Goal: Transaction & Acquisition: Purchase product/service

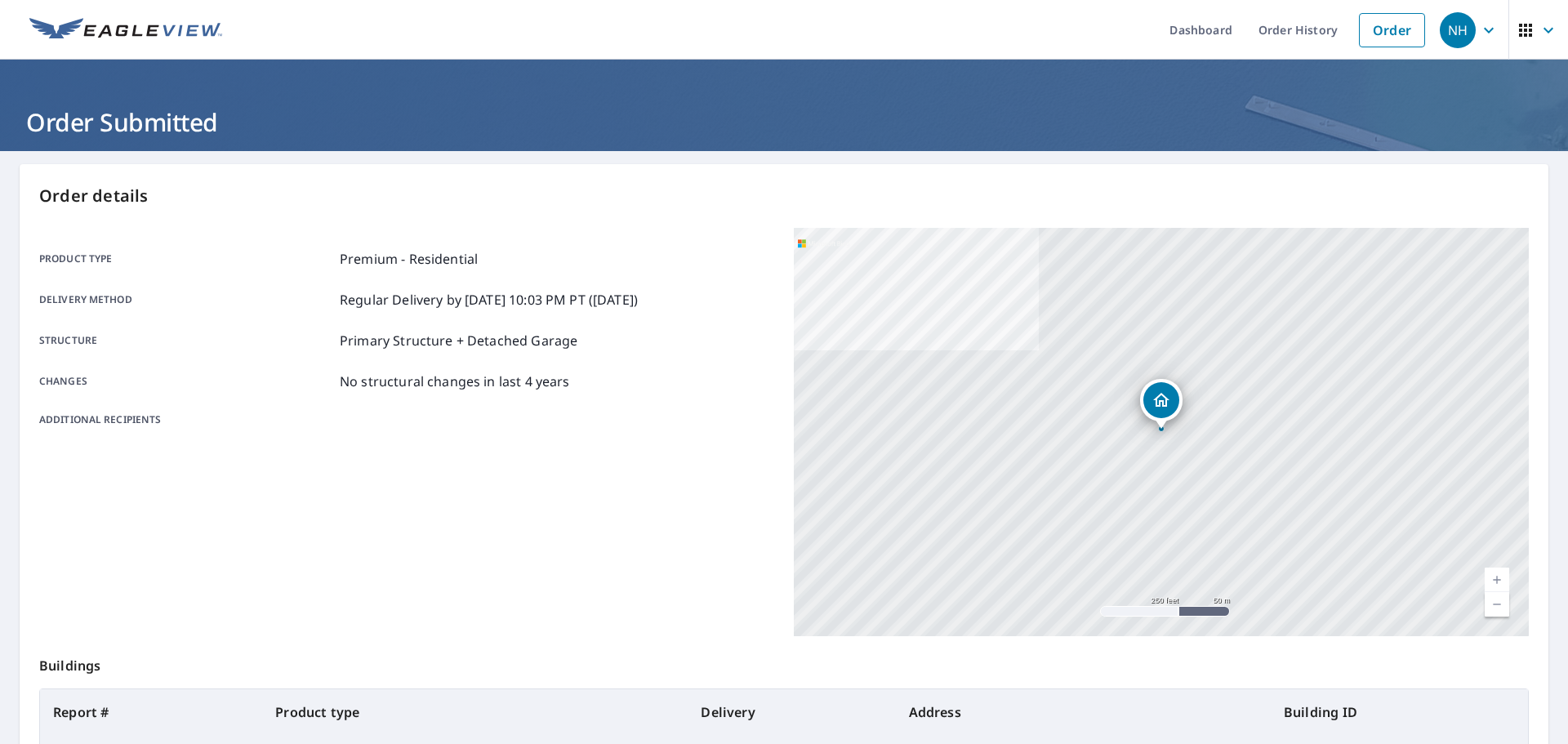
scroll to position [62, 0]
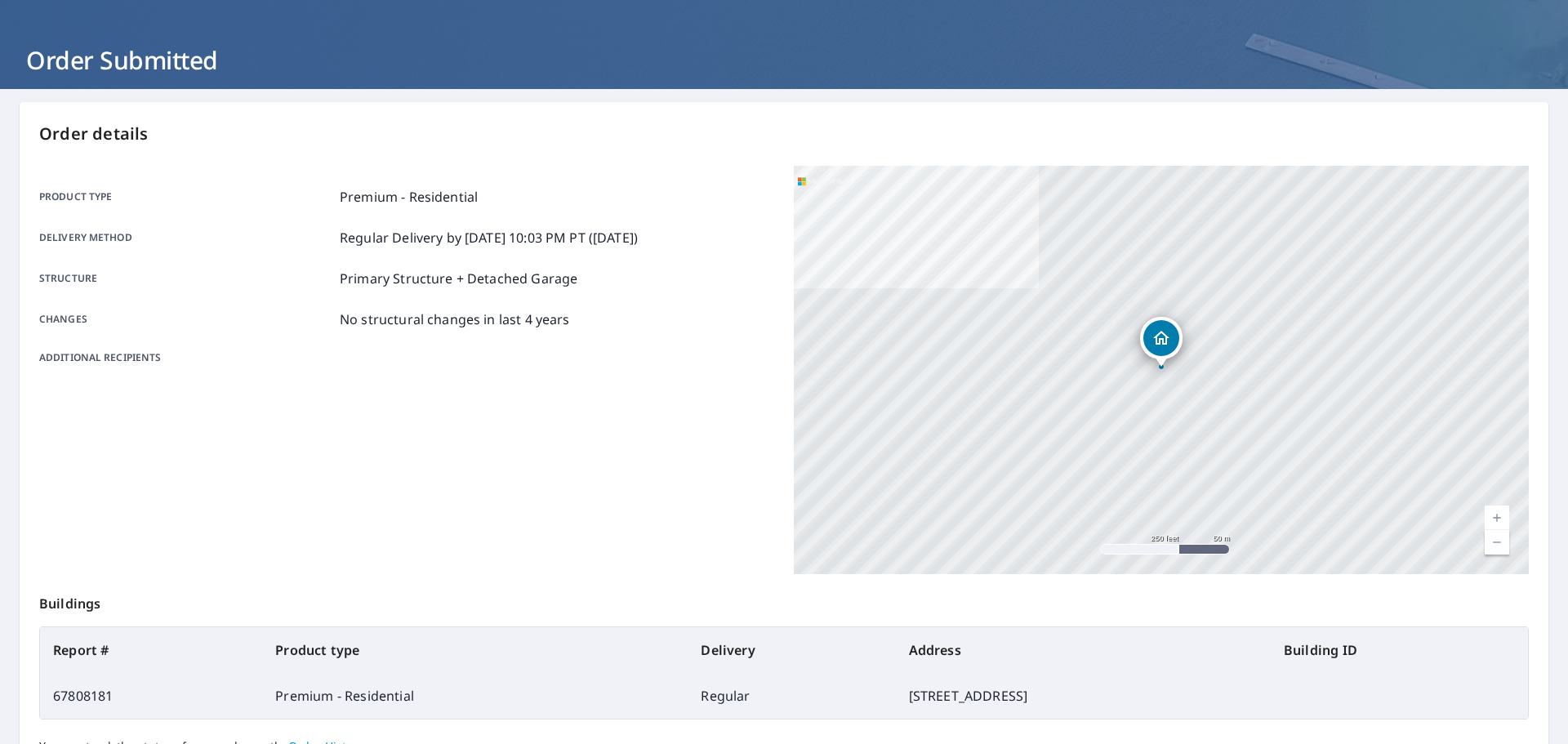
click at [1244, 112] on div "Order details Product type Premium - Residential Delivery method Regular Delive…" at bounding box center [783, 473] width 1529 height 742
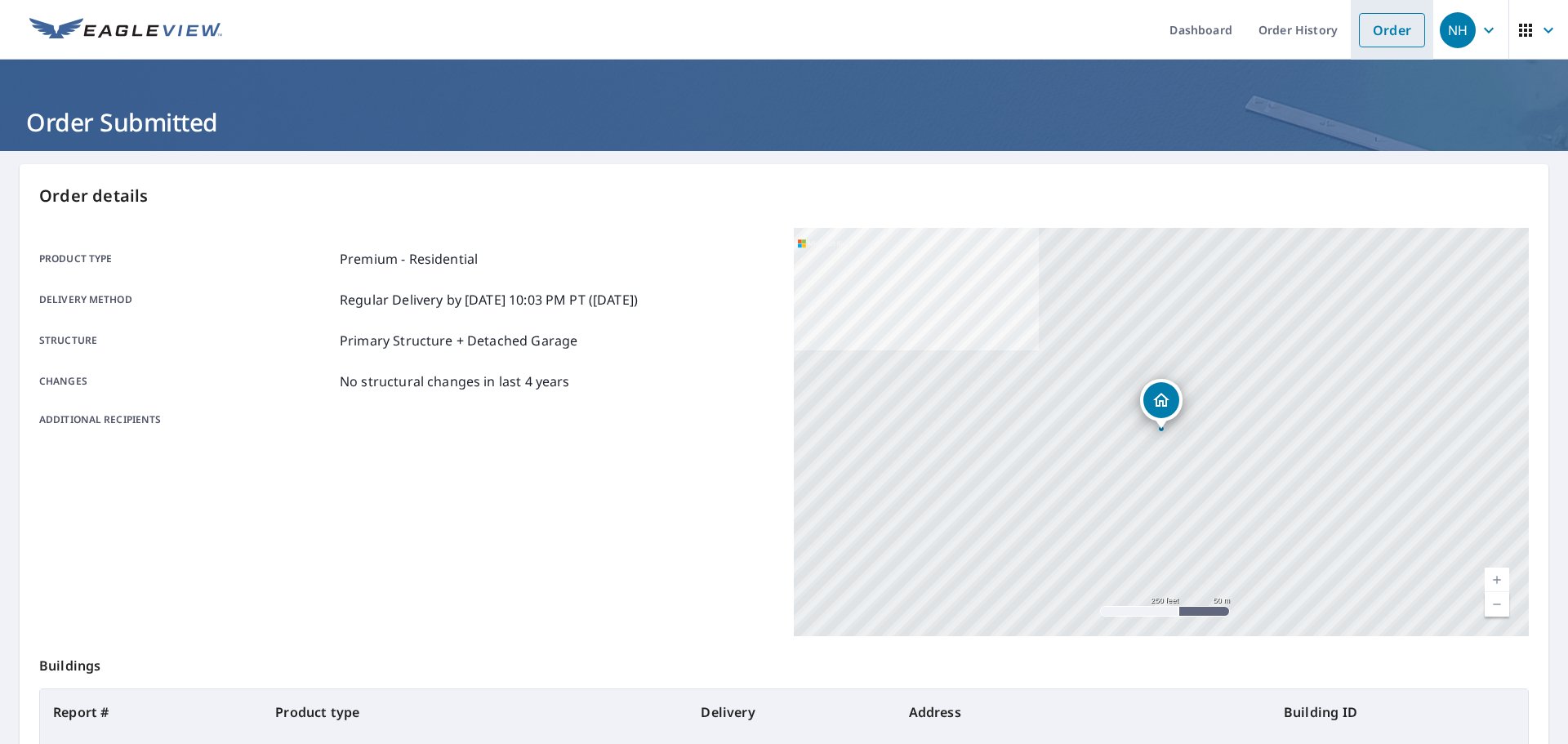
click at [1373, 32] on link "Order" at bounding box center [1392, 30] width 66 height 35
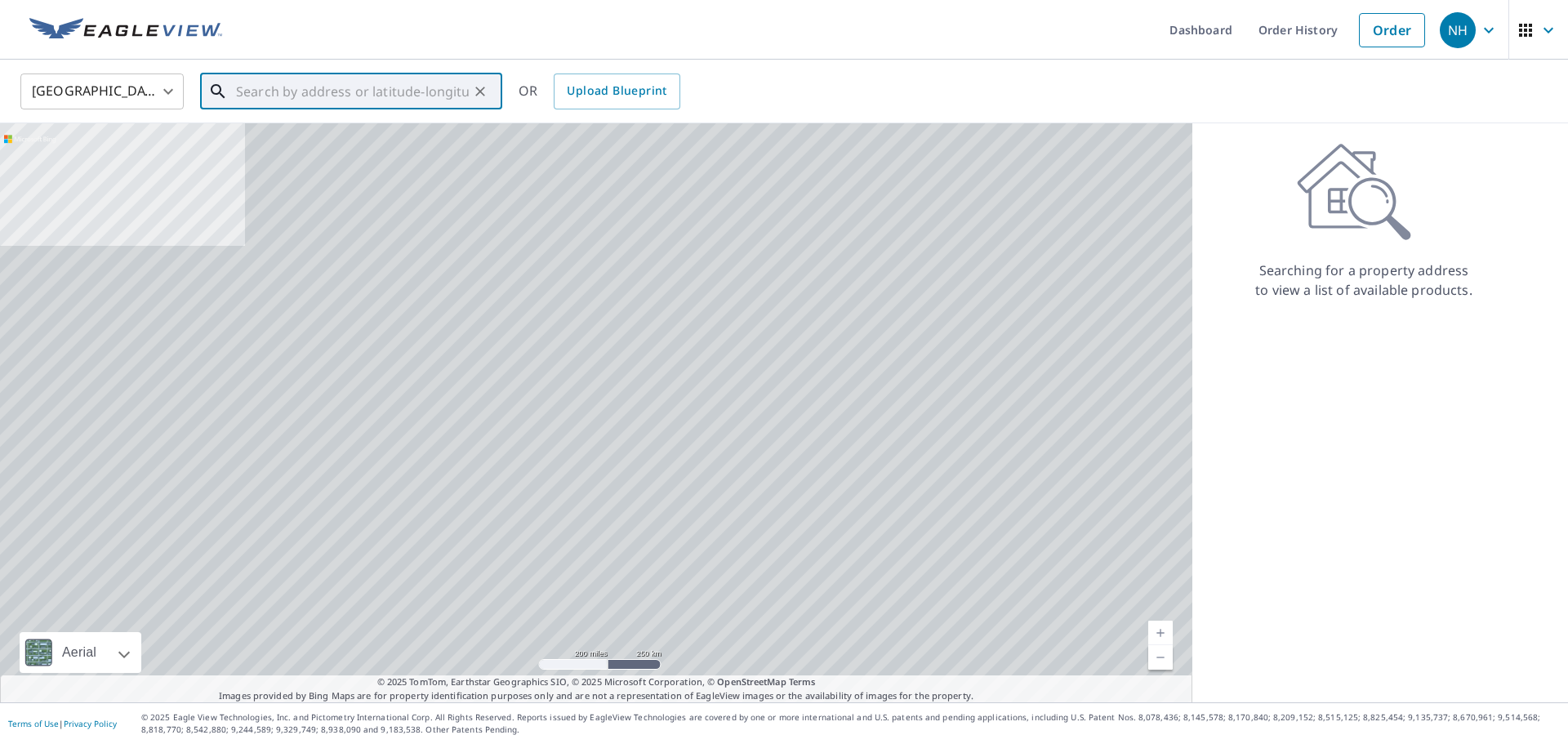
click at [351, 81] on input "text" at bounding box center [352, 91] width 233 height 46
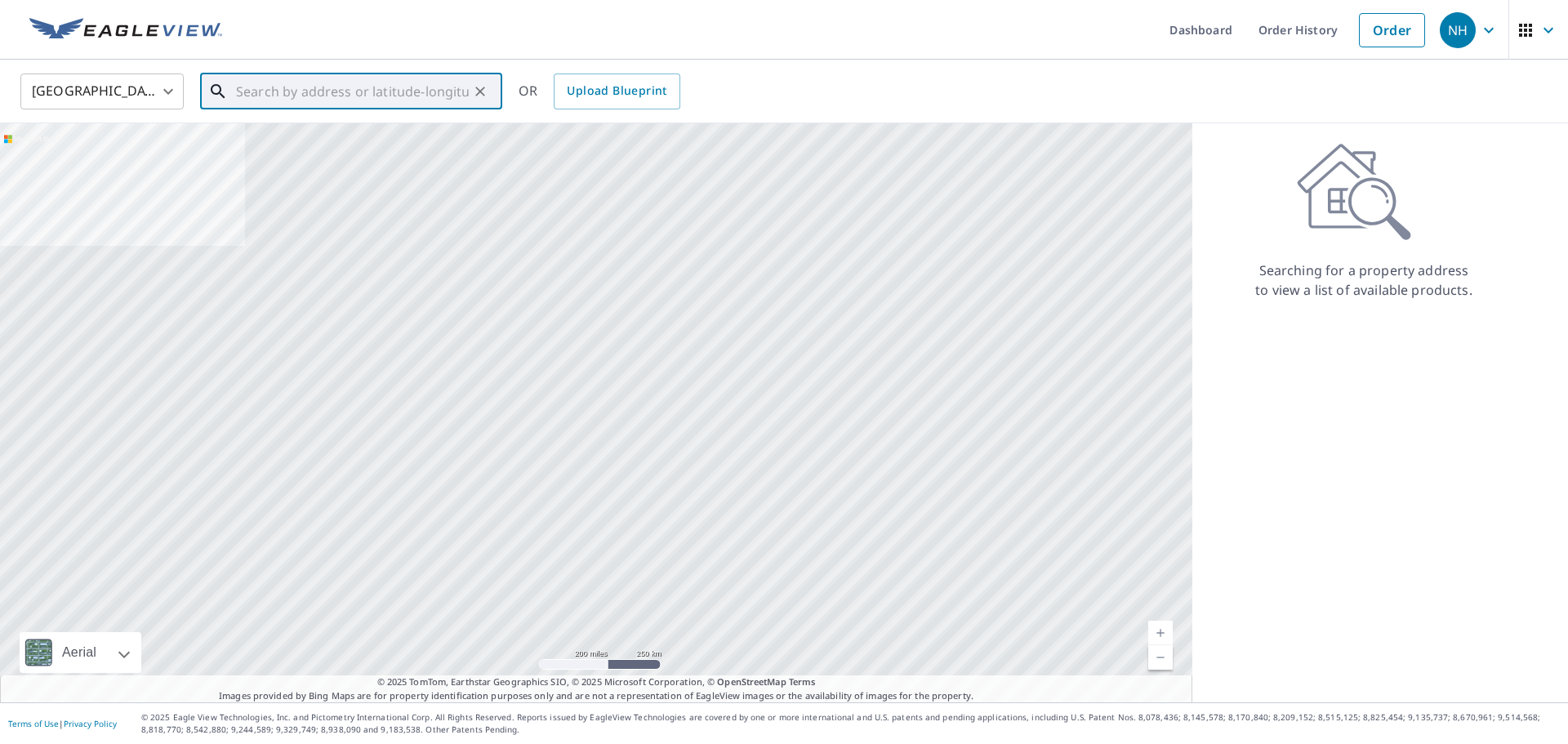
paste input "[STREET_ADDRESS]"
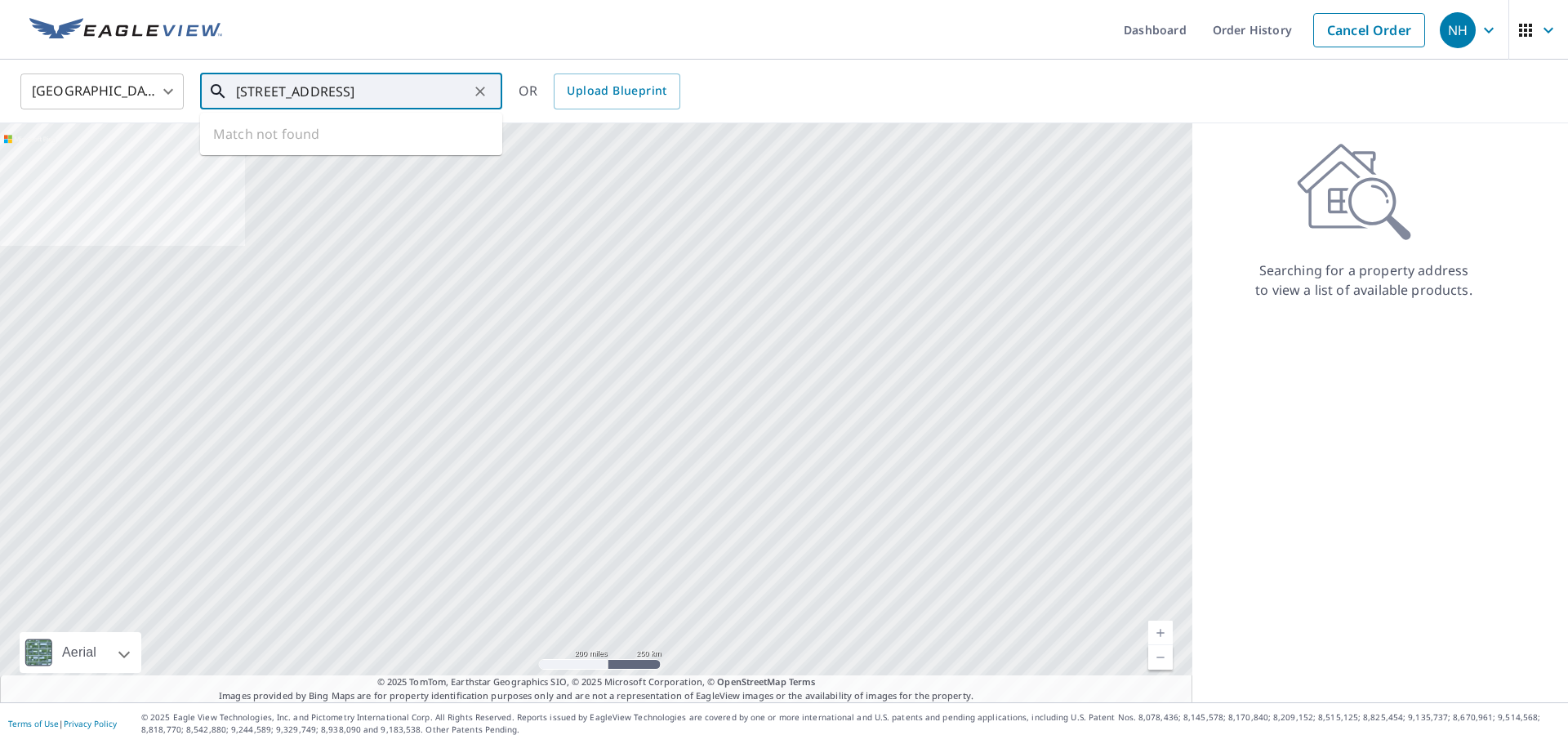
scroll to position [0, 53]
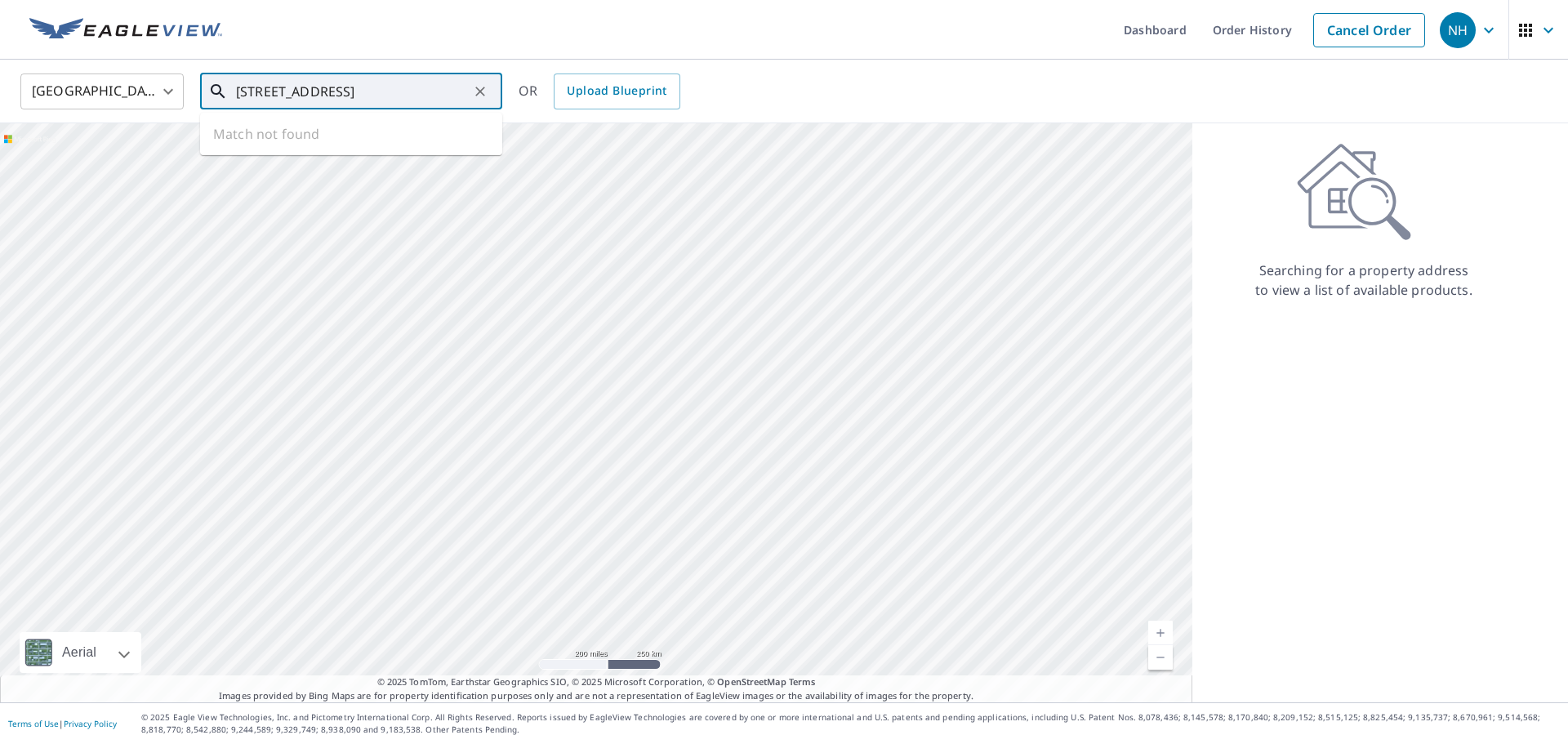
click at [384, 98] on input "[STREET_ADDRESS]" at bounding box center [352, 91] width 233 height 46
drag, startPoint x: 359, startPoint y: 90, endPoint x: 184, endPoint y: 91, distance: 175.0
click at [184, 91] on div "[GEOGRAPHIC_DATA] [GEOGRAPHIC_DATA] ​ [STREET_ADDRESS] ​ Match not found OR Upl…" at bounding box center [778, 91] width 1540 height 38
click at [282, 93] on input "[STREET_ADDRESS]" at bounding box center [352, 91] width 233 height 46
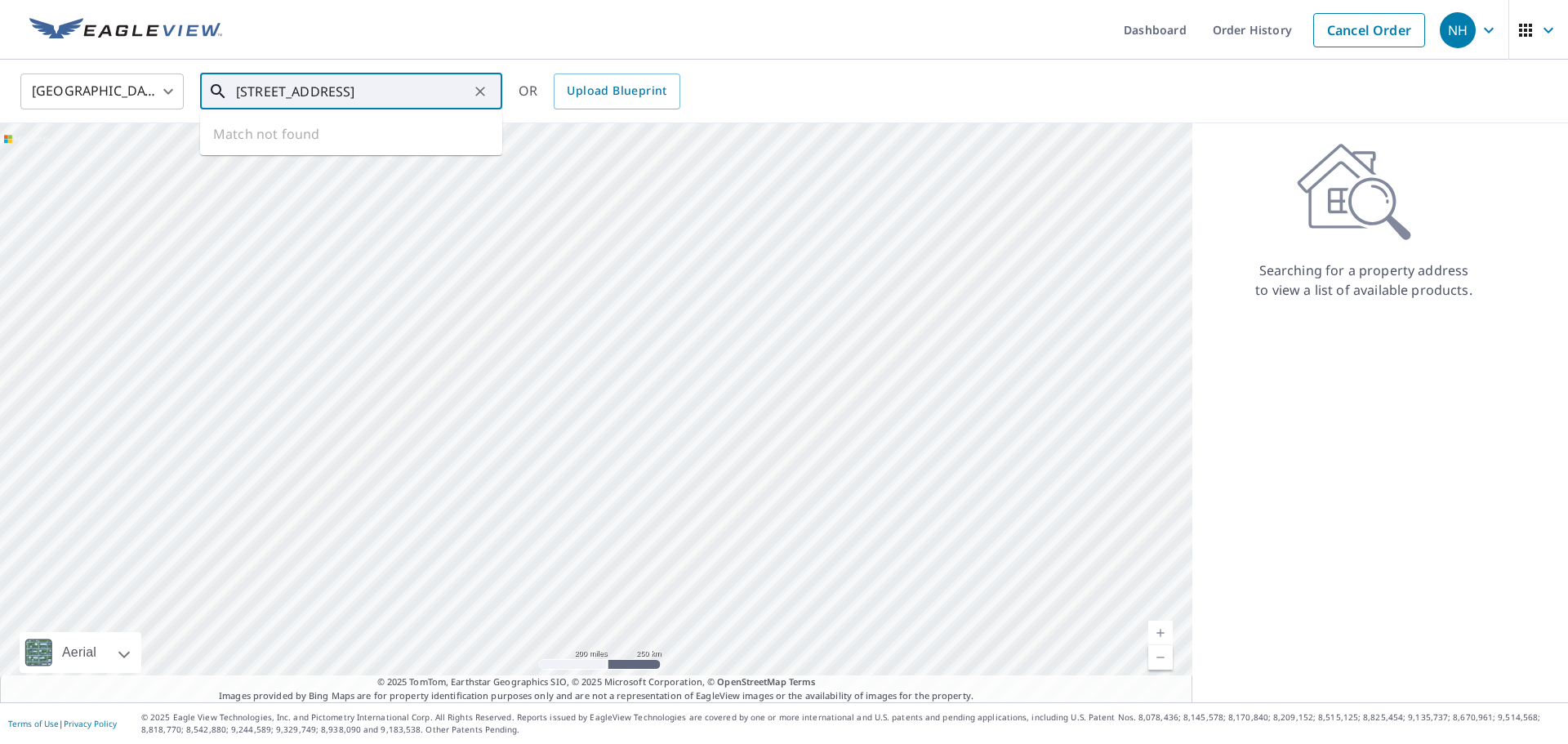
type input "[STREET_ADDRESS]"
click at [482, 89] on icon "Clear" at bounding box center [481, 91] width 16 height 16
click at [355, 88] on input "text" at bounding box center [352, 91] width 233 height 46
paste input "[STREET_ADDRESS]"
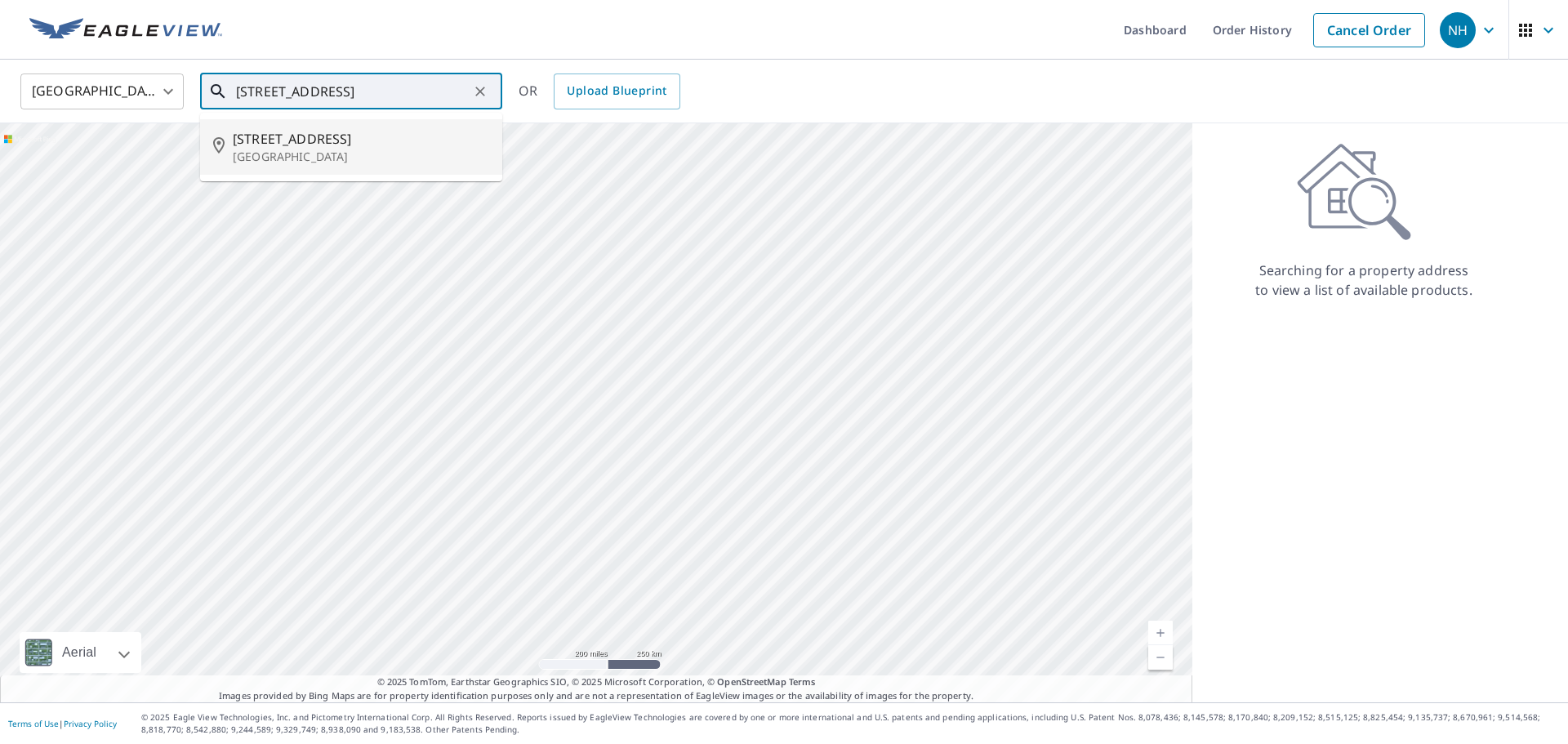
click at [337, 138] on span "[STREET_ADDRESS]" at bounding box center [361, 138] width 257 height 19
type input "[STREET_ADDRESS]"
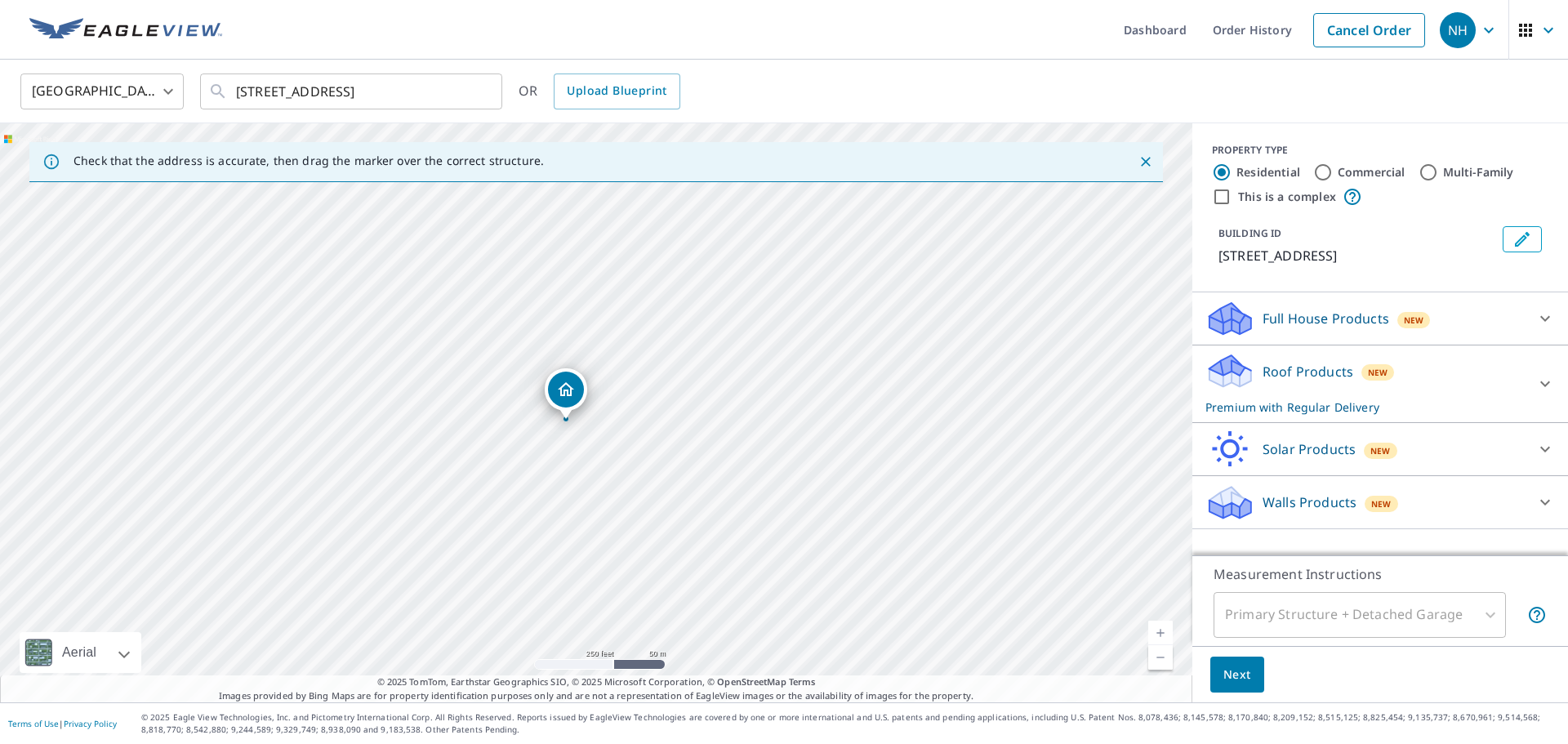
drag, startPoint x: 1004, startPoint y: 416, endPoint x: 974, endPoint y: 425, distance: 31.3
click at [974, 425] on div "[STREET_ADDRESS]" at bounding box center [596, 413] width 1192 height 579
drag, startPoint x: 373, startPoint y: 439, endPoint x: 711, endPoint y: 250, distance: 387.3
click at [711, 250] on div "[STREET_ADDRESS]" at bounding box center [596, 413] width 1192 height 579
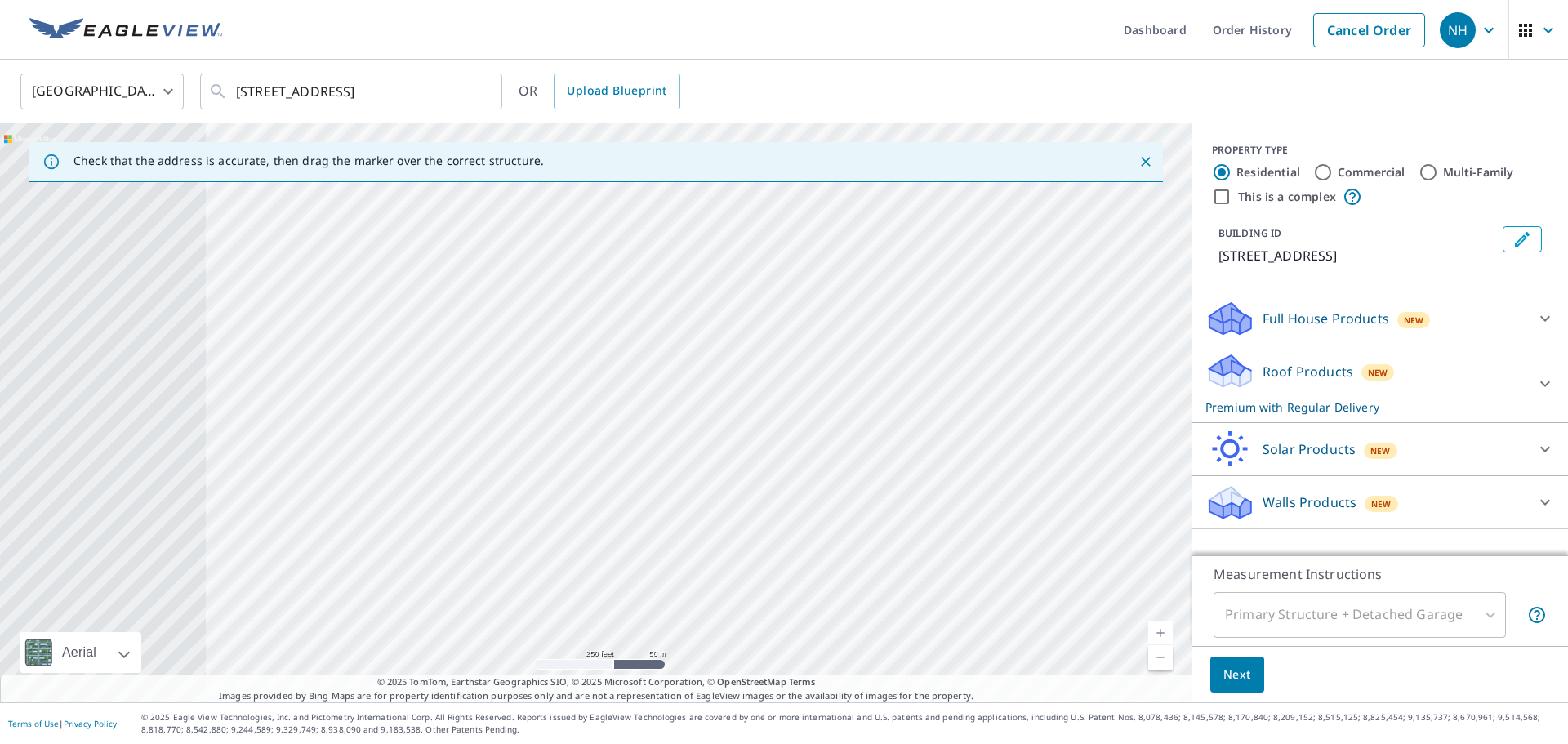
drag, startPoint x: 238, startPoint y: 636, endPoint x: 736, endPoint y: 654, distance: 498.3
click at [736, 654] on div "[STREET_ADDRESS]" at bounding box center [596, 413] width 1192 height 579
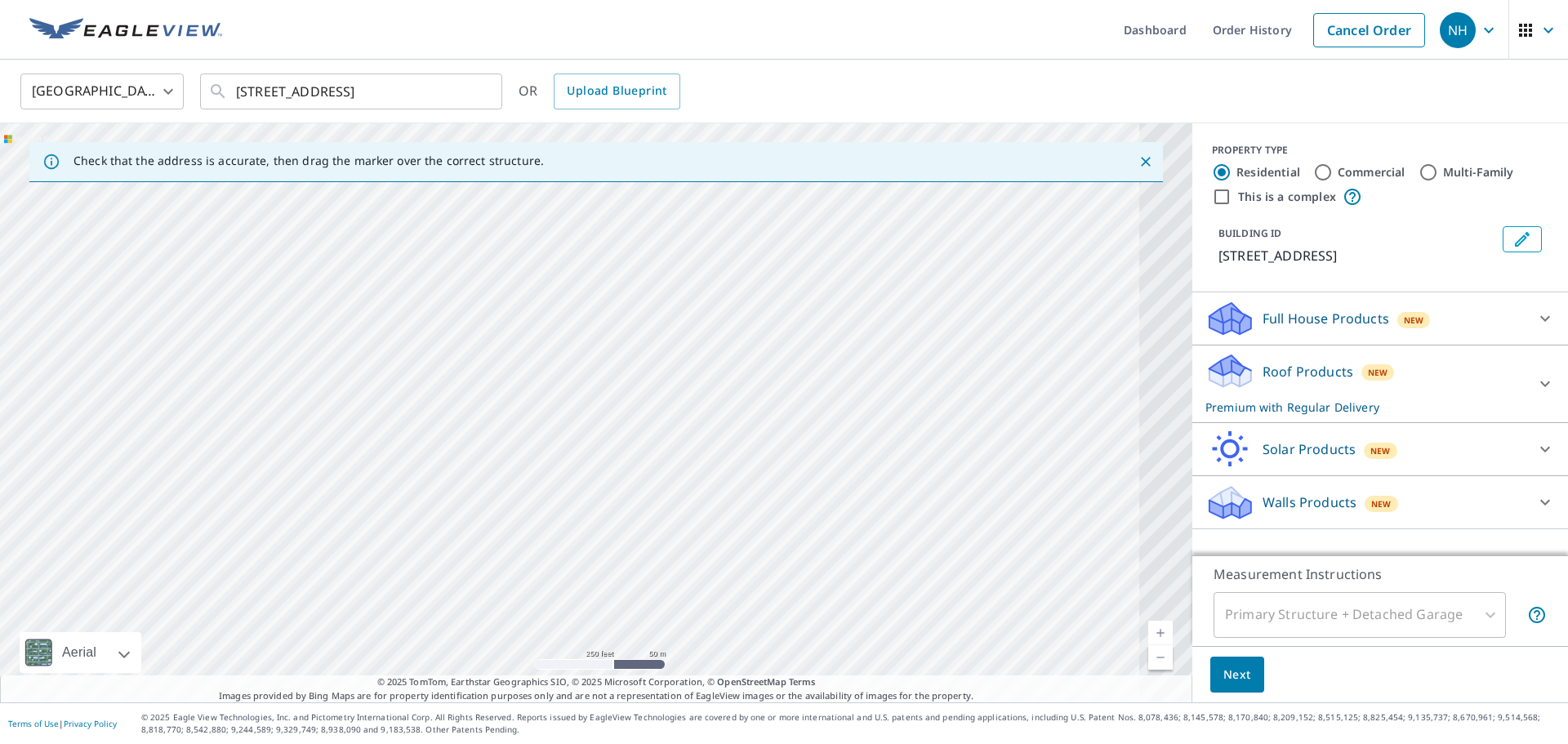
drag, startPoint x: 242, startPoint y: 482, endPoint x: 175, endPoint y: 488, distance: 67.3
click at [175, 488] on div "[STREET_ADDRESS]" at bounding box center [596, 413] width 1192 height 579
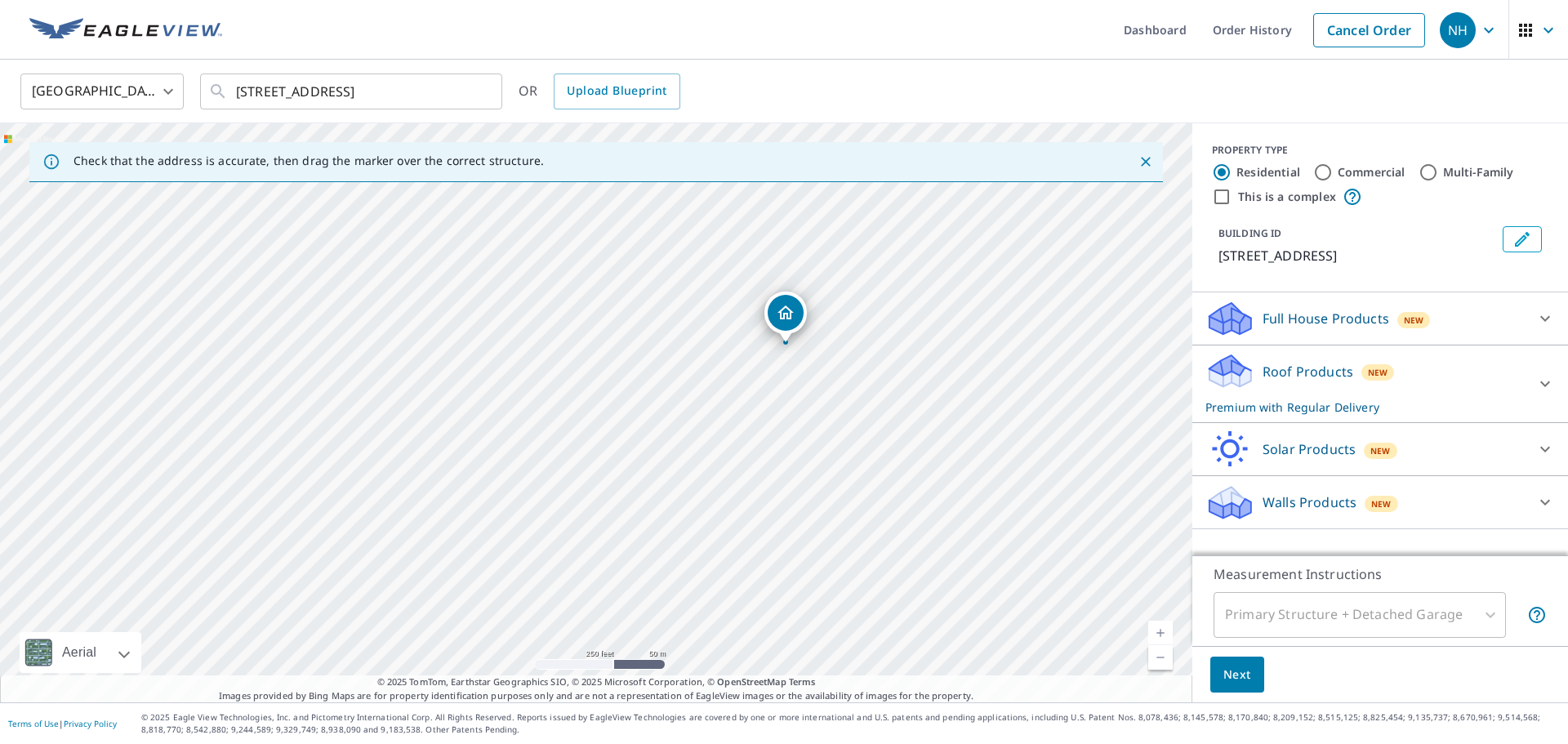
drag, startPoint x: 996, startPoint y: 345, endPoint x: 448, endPoint y: 434, distance: 555.2
click at [448, 434] on div "[STREET_ADDRESS]" at bounding box center [596, 413] width 1192 height 579
click at [1224, 664] on span "Next" at bounding box center [1237, 675] width 27 height 20
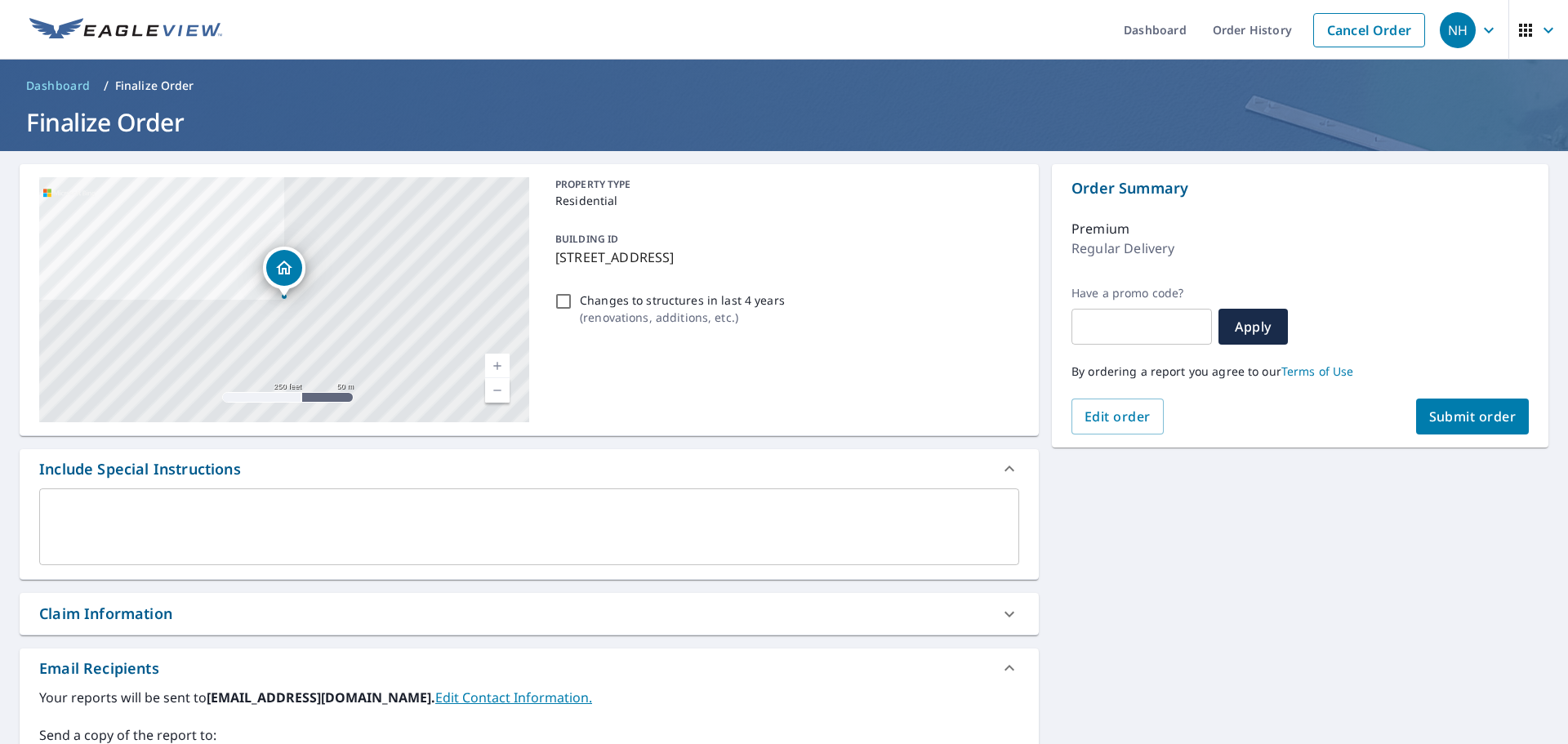
click at [1482, 391] on div "By ordering a report you agree to our Terms of Use" at bounding box center [1299, 371] width 457 height 54
click at [1468, 408] on span "Submit order" at bounding box center [1473, 417] width 88 height 18
checkbox input "true"
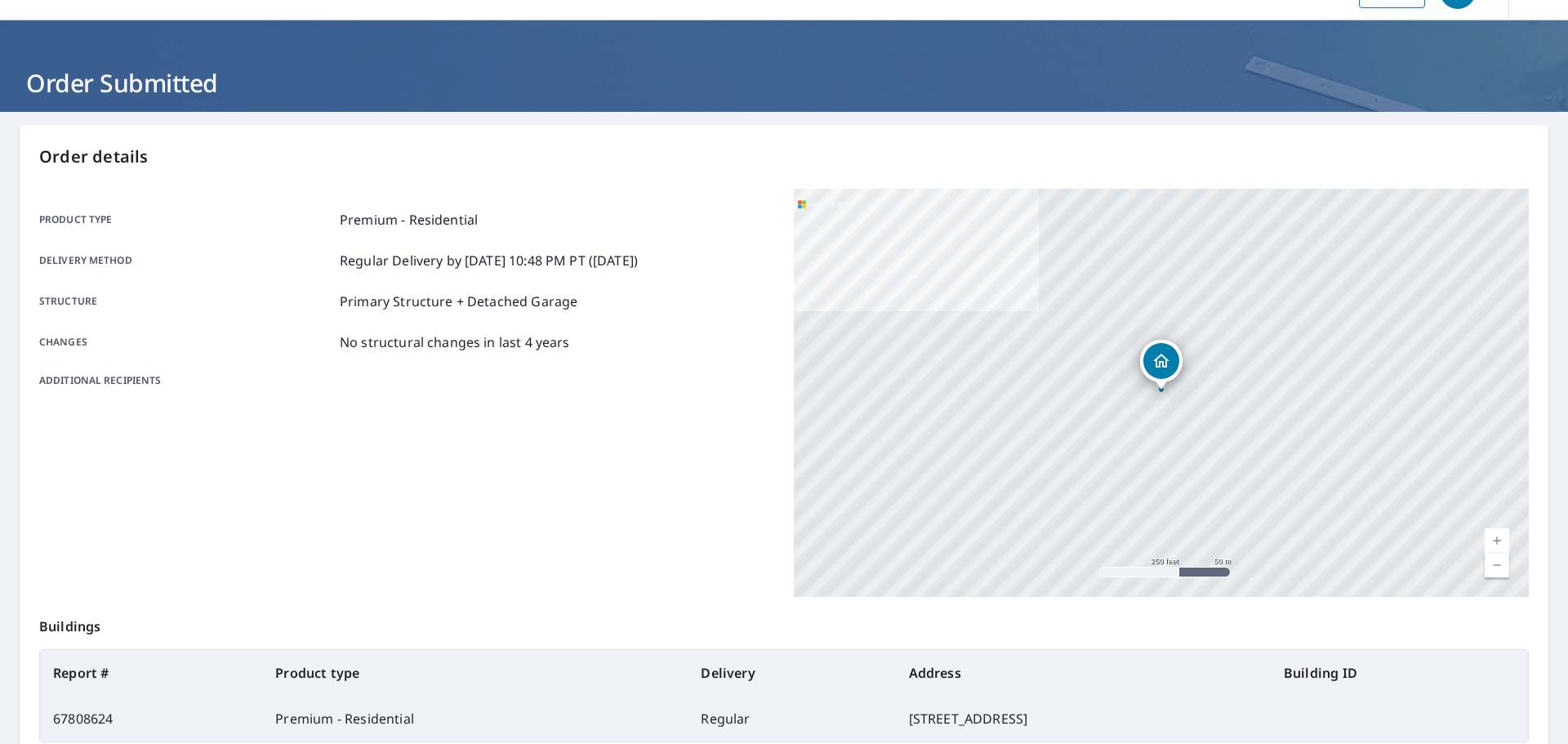
scroll to position [42, 0]
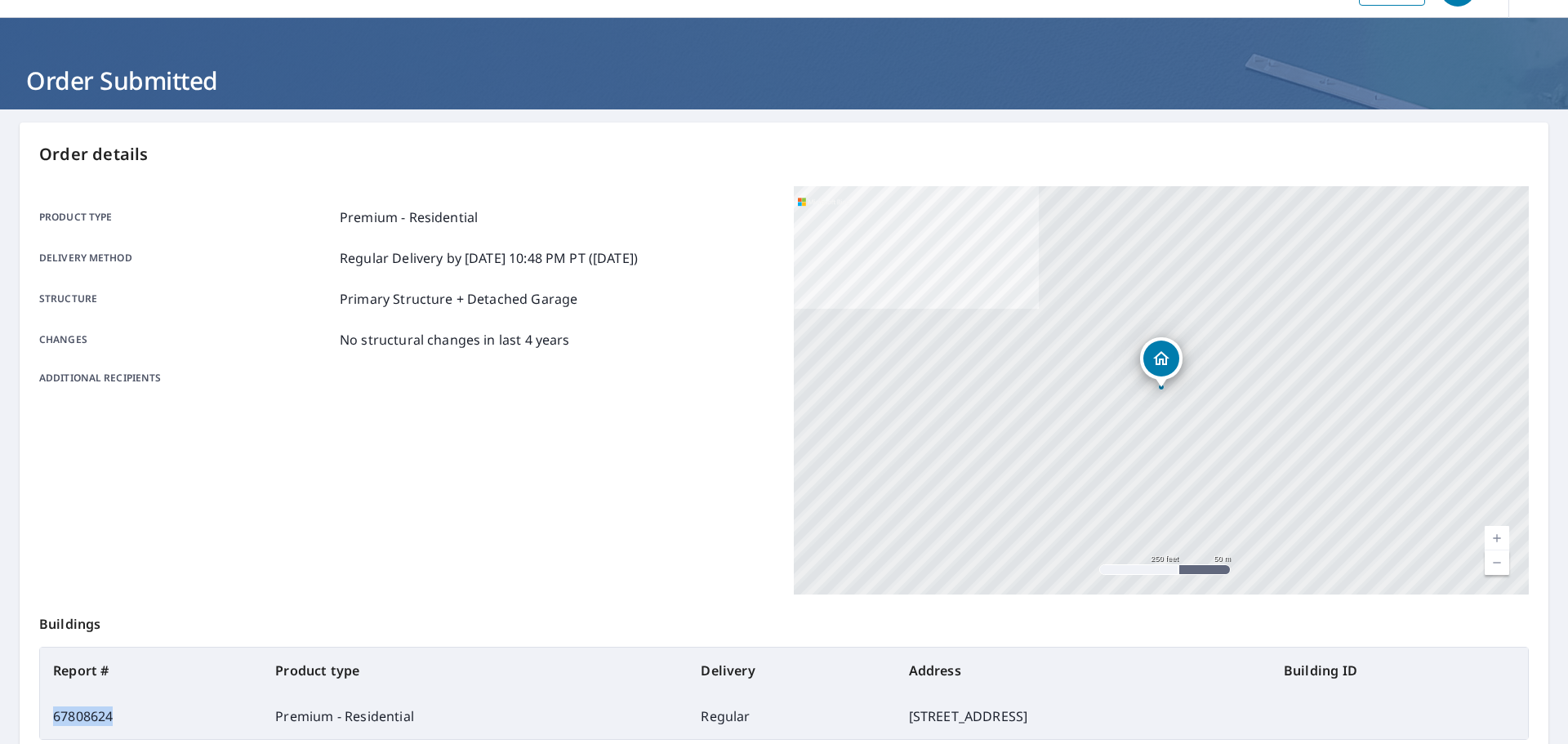
drag, startPoint x: 116, startPoint y: 721, endPoint x: 51, endPoint y: 718, distance: 65.1
click at [51, 718] on td "67808624" at bounding box center [151, 717] width 222 height 46
copy td "67808624"
